Goal: Information Seeking & Learning: Find specific fact

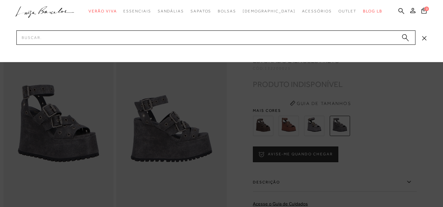
click at [381, 39] on input "Pesquisar" at bounding box center [215, 37] width 399 height 14
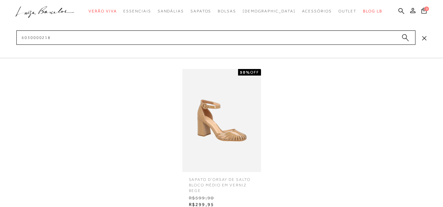
type input "6030000218"
click at [218, 126] on img at bounding box center [221, 120] width 79 height 103
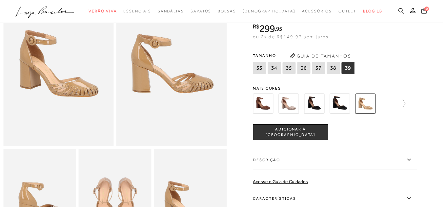
click at [48, 8] on icon at bounding box center [45, 11] width 12 height 8
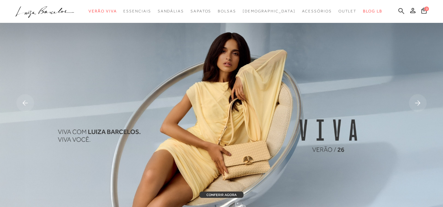
click at [398, 13] on icon at bounding box center [401, 11] width 6 height 6
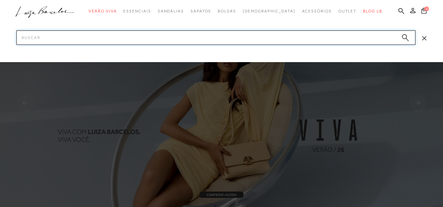
click at [353, 40] on input "Pesquisar" at bounding box center [215, 37] width 399 height 14
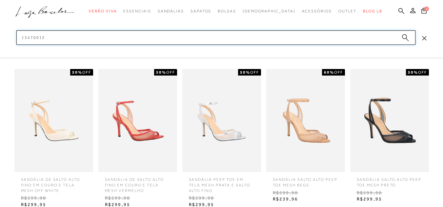
type input "13470013"
